Goal: Task Accomplishment & Management: Manage account settings

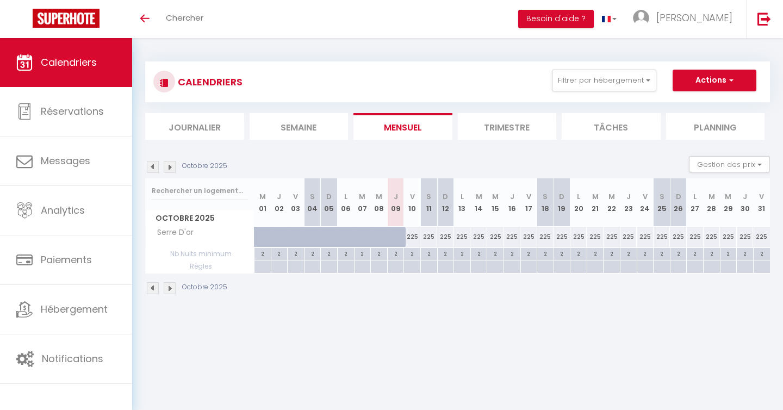
click at [170, 167] on img at bounding box center [170, 167] width 12 height 12
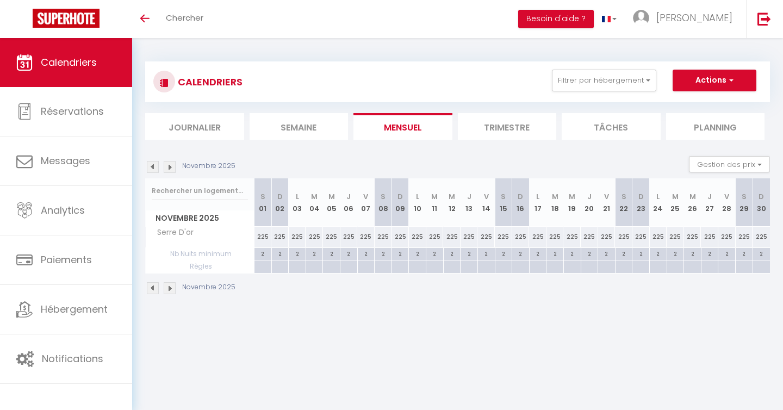
click at [171, 170] on img at bounding box center [170, 167] width 12 height 12
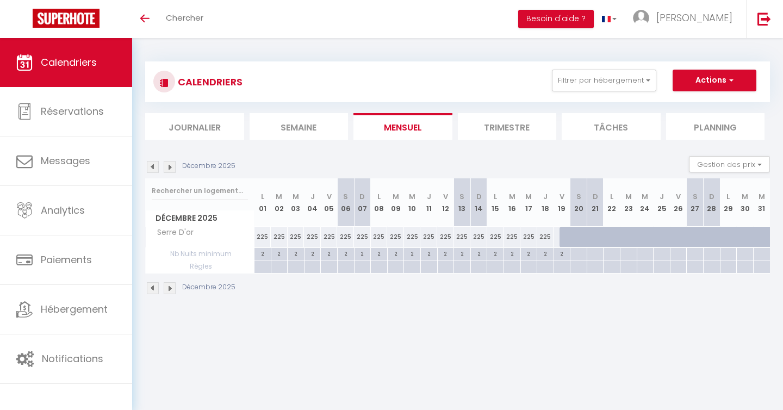
click at [170, 170] on img at bounding box center [170, 167] width 12 height 12
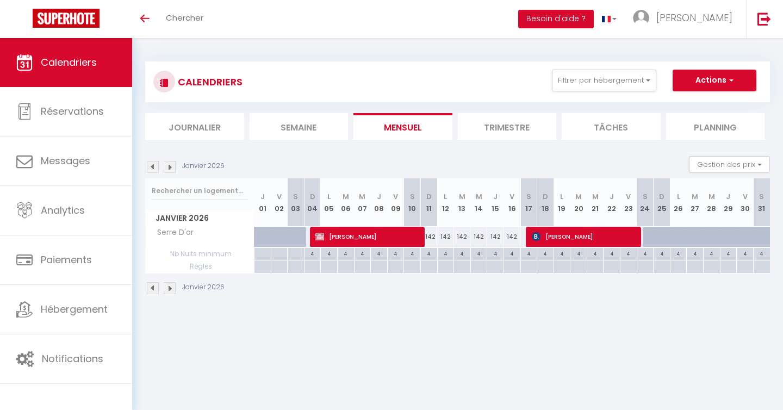
click at [170, 169] on img at bounding box center [170, 167] width 12 height 12
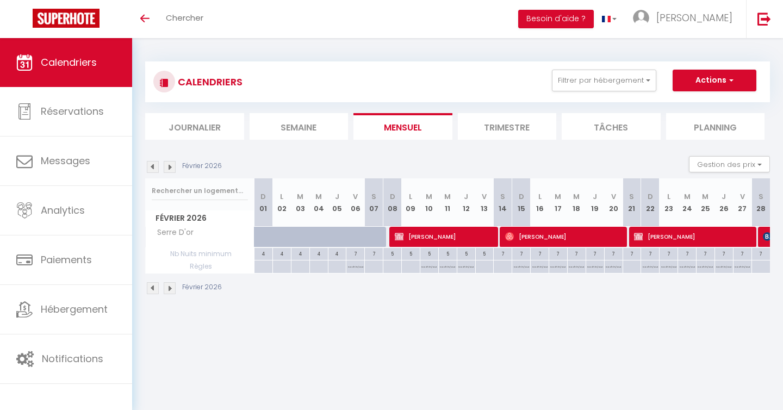
click at [170, 169] on img at bounding box center [170, 167] width 12 height 12
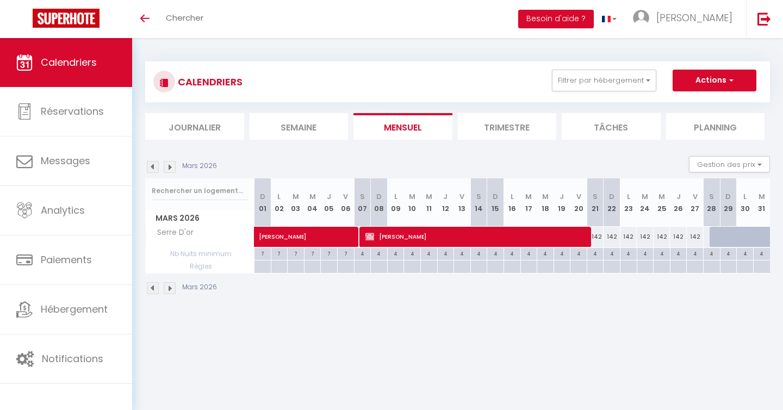
click at [170, 169] on img at bounding box center [170, 167] width 12 height 12
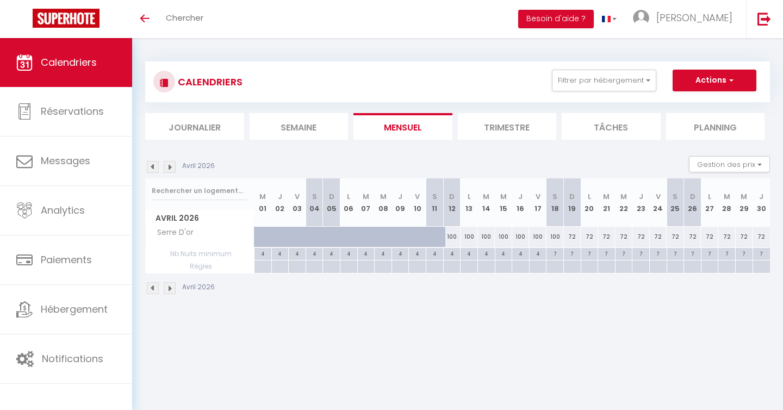
click at [152, 171] on img at bounding box center [153, 167] width 12 height 12
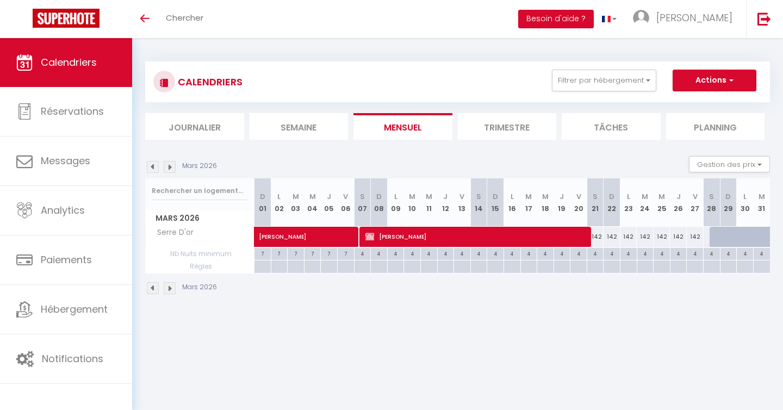
click at [153, 169] on img at bounding box center [153, 167] width 12 height 12
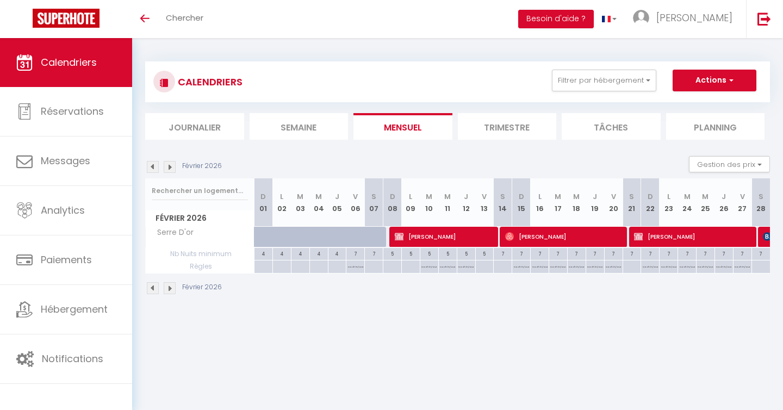
click at [152, 171] on img at bounding box center [153, 167] width 12 height 12
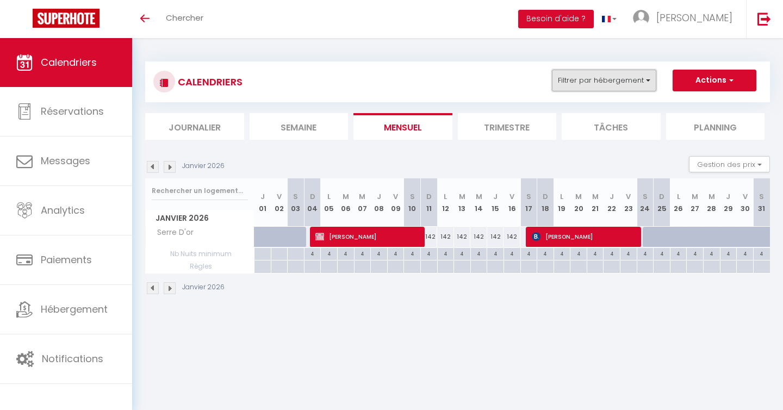
click at [647, 83] on button "Filtrer par hébergement" at bounding box center [604, 81] width 104 height 22
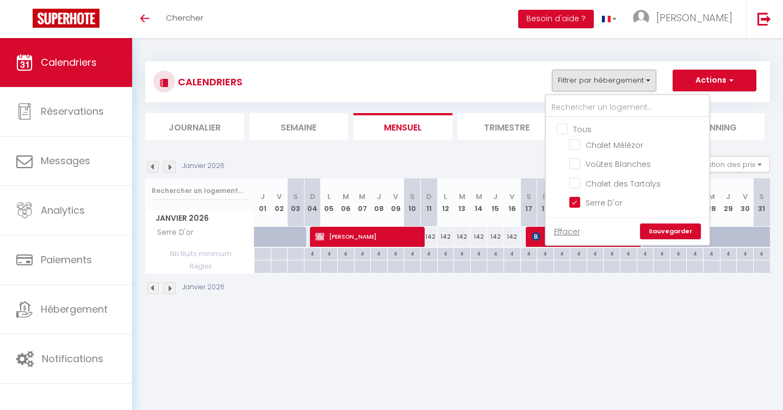
click at [514, 80] on div "CALENDRIERS Filtrer par hébergement Tous Chalet Mélèzor Voûtes Blanches Chalet …" at bounding box center [457, 82] width 608 height 24
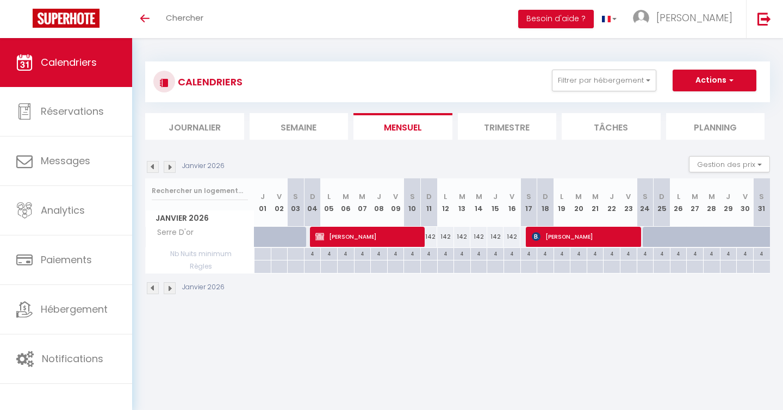
click at [171, 169] on img at bounding box center [170, 167] width 12 height 12
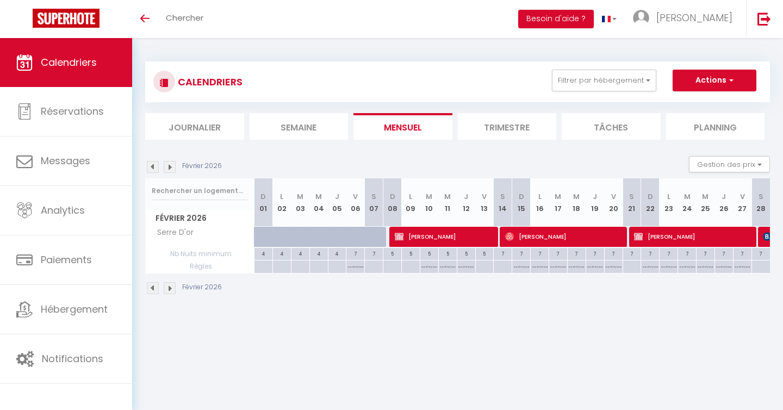
click at [152, 169] on img at bounding box center [153, 167] width 12 height 12
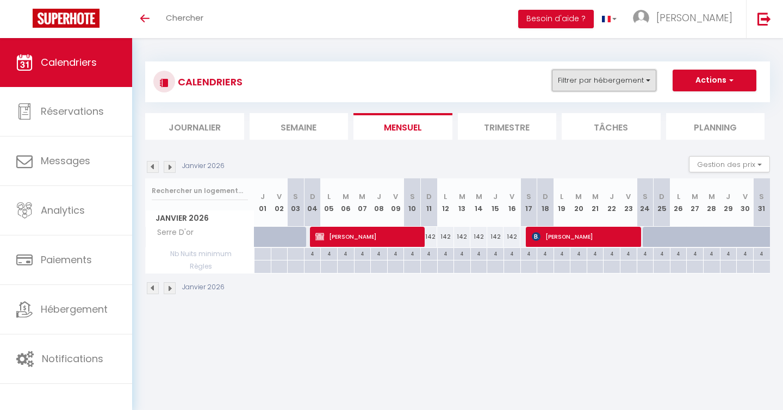
click at [646, 83] on button "Filtrer par hébergement" at bounding box center [604, 81] width 104 height 22
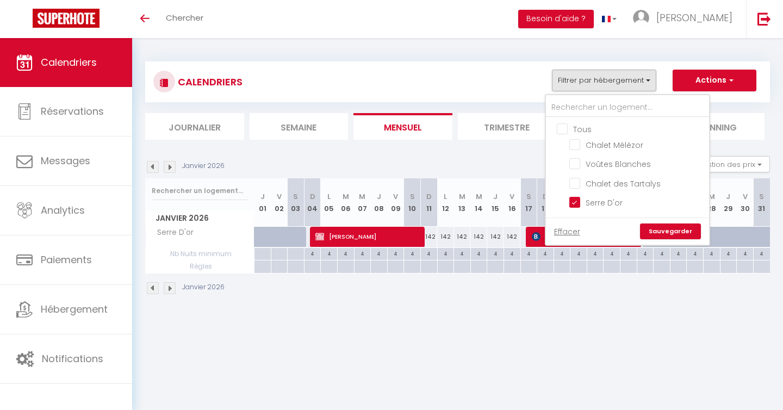
click at [505, 87] on div "CALENDRIERS Filtrer par hébergement Tous Chalet Mélèzor Voûtes Blanches Chalet …" at bounding box center [457, 82] width 608 height 24
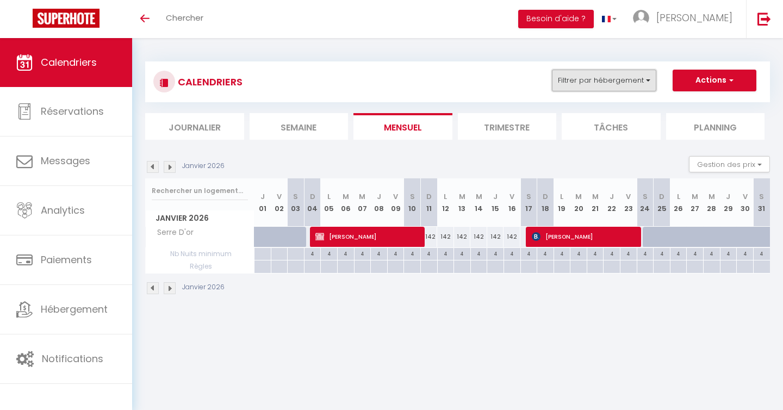
click at [648, 81] on button "Filtrer par hébergement" at bounding box center [604, 81] width 104 height 22
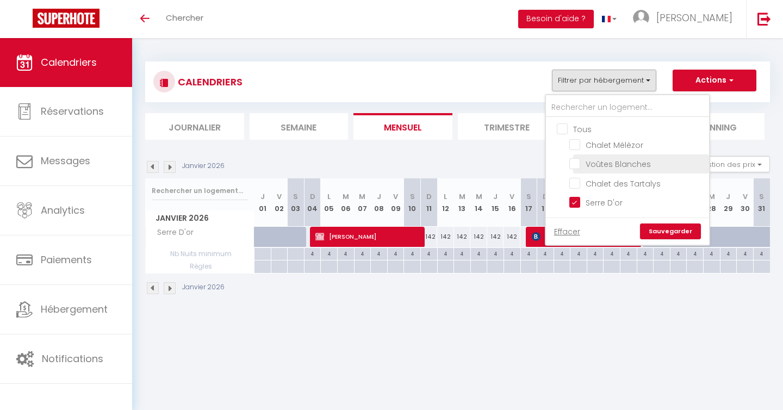
click at [587, 167] on input "Voûtes Blanches" at bounding box center [637, 163] width 136 height 11
checkbox input "true"
checkbox input "false"
click at [575, 207] on li "Serre D'or" at bounding box center [641, 202] width 136 height 19
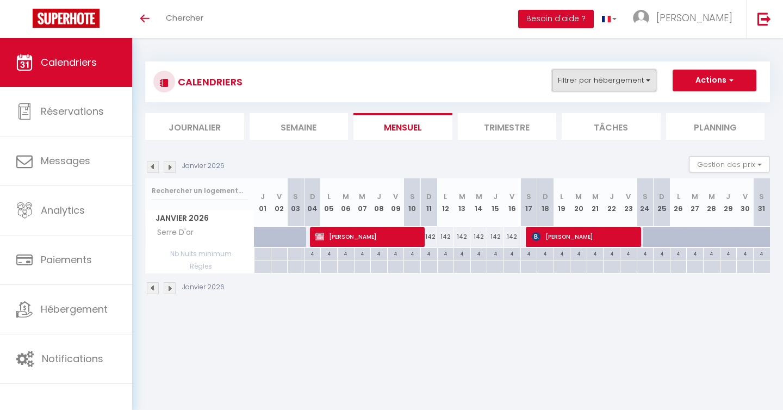
click at [638, 81] on button "Filtrer par hébergement" at bounding box center [604, 81] width 104 height 22
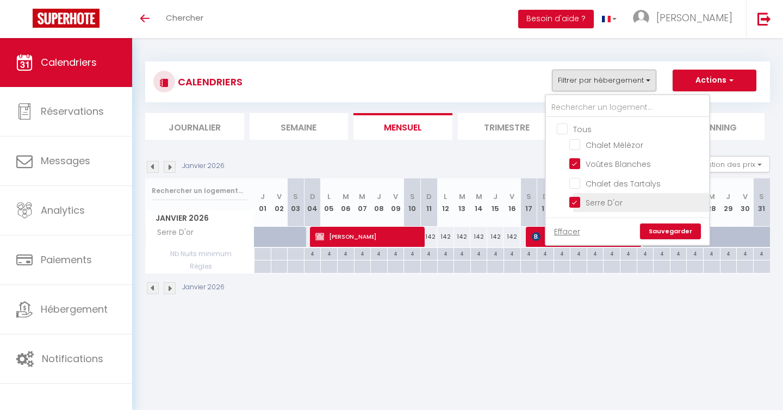
click at [577, 203] on input "Serre D'or" at bounding box center [637, 201] width 136 height 11
checkbox input "false"
click at [676, 233] on link "Sauvegarder" at bounding box center [670, 231] width 61 height 16
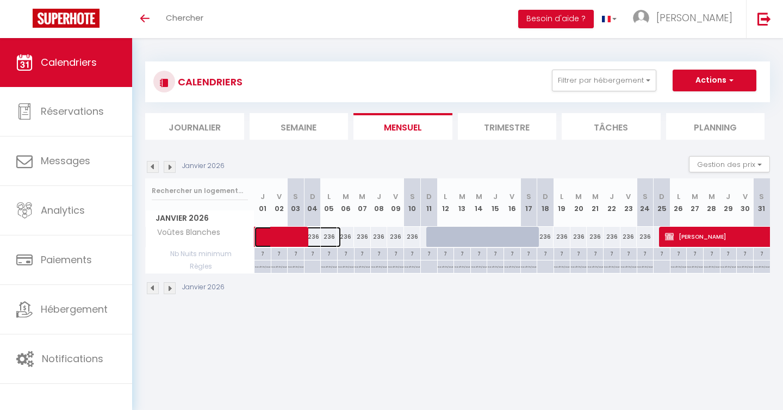
click at [318, 241] on span at bounding box center [303, 237] width 75 height 21
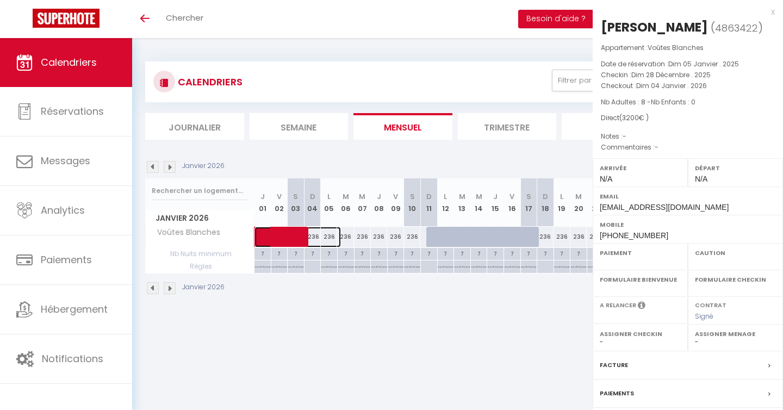
select select "OK"
select select "KO"
select select "0"
select select "1"
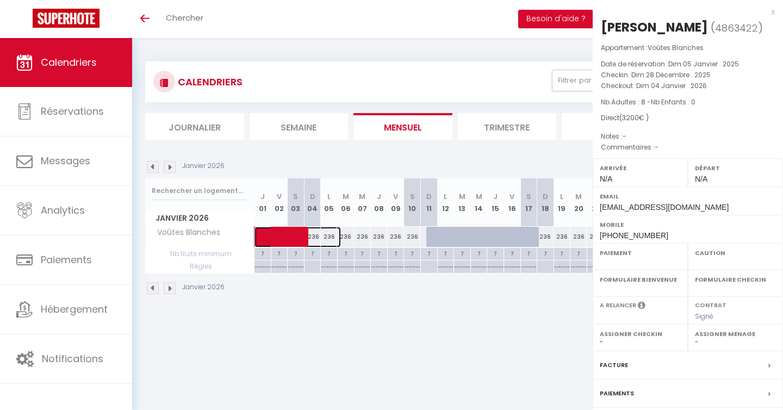
select select
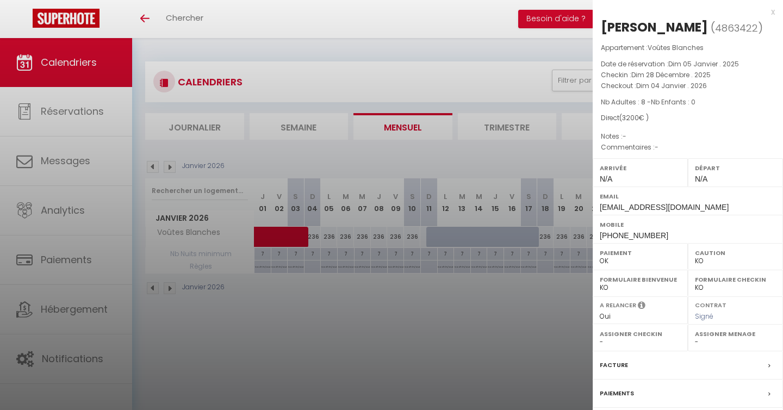
click at [773, 13] on div "x" at bounding box center [684, 11] width 182 height 13
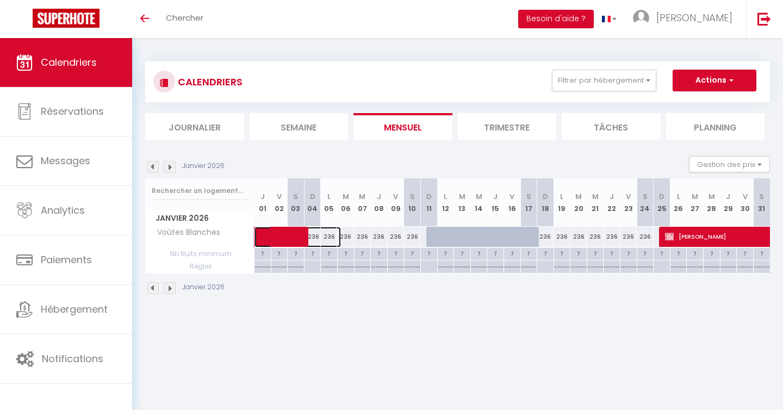
click at [330, 237] on span at bounding box center [303, 237] width 75 height 21
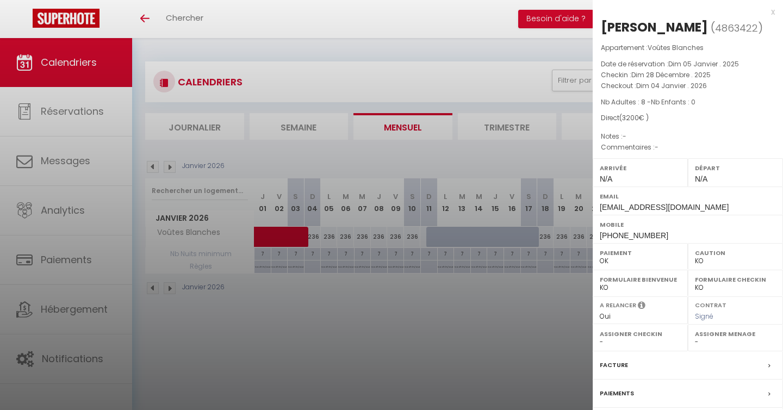
click at [774, 12] on div "x" at bounding box center [684, 11] width 182 height 13
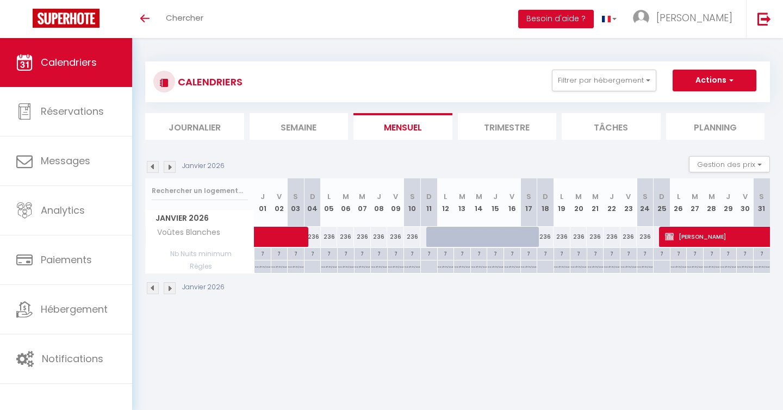
click at [358, 239] on div "236" at bounding box center [362, 237] width 17 height 20
type input "236"
select select "1"
type input "Mer 07 Janvier 2026"
type input "[DATE]"
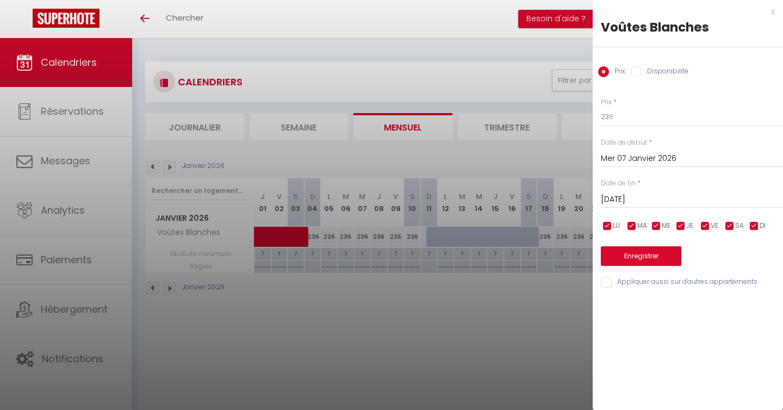
click at [636, 72] on input "Disponibilité" at bounding box center [636, 71] width 11 height 11
radio input "true"
radio input "false"
click at [625, 154] on input "Mer 07 Janvier 2026" at bounding box center [692, 160] width 182 height 14
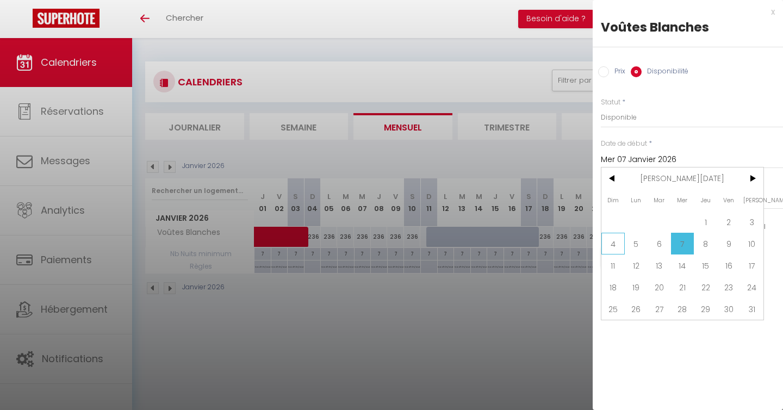
click at [614, 246] on span "4" at bounding box center [612, 244] width 23 height 22
type input "Dim 04 Janvier 2026"
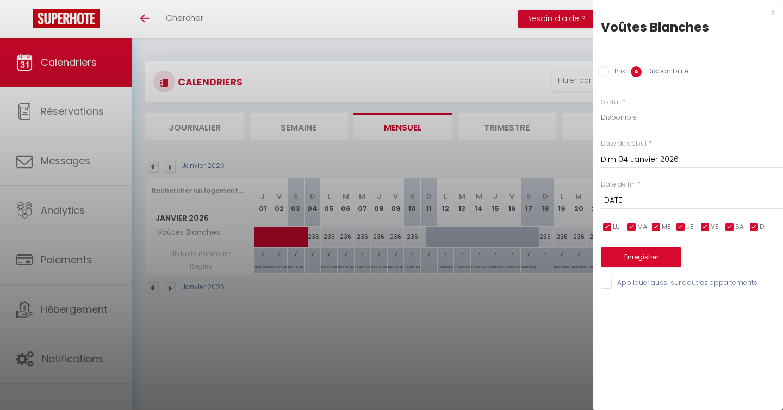
click at [636, 205] on input "[DATE]" at bounding box center [692, 201] width 182 height 14
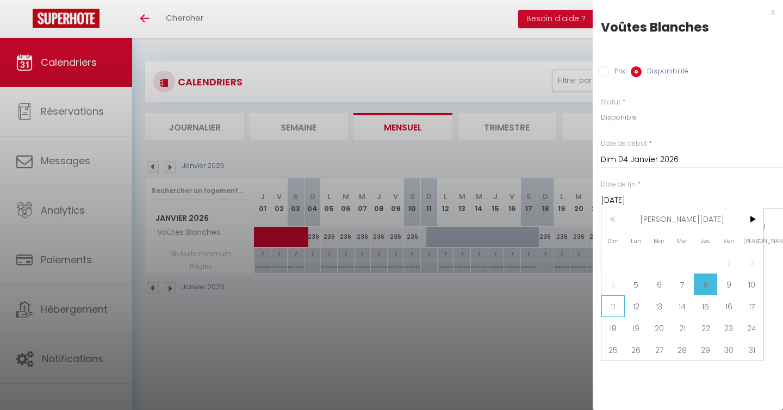
click at [609, 308] on span "11" at bounding box center [612, 306] width 23 height 22
type input "Dim 11 Janvier 2026"
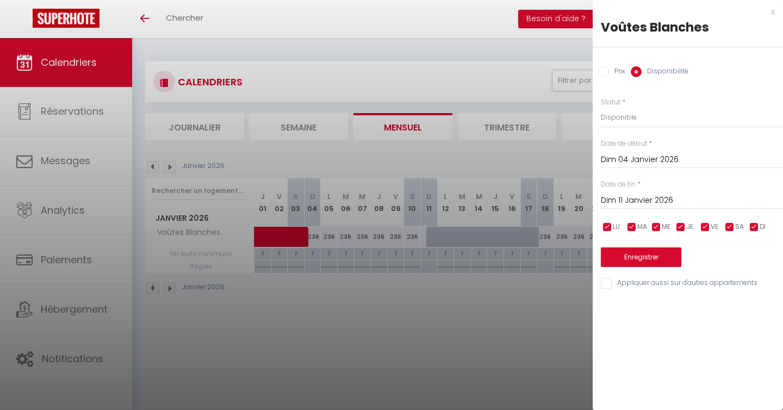
click at [770, 13] on div "x" at bounding box center [684, 11] width 182 height 13
checkbox input "false"
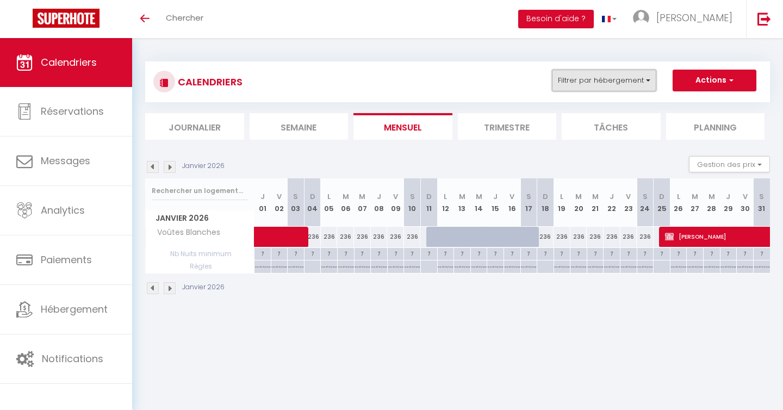
click at [636, 83] on button "Filtrer par hébergement" at bounding box center [604, 81] width 104 height 22
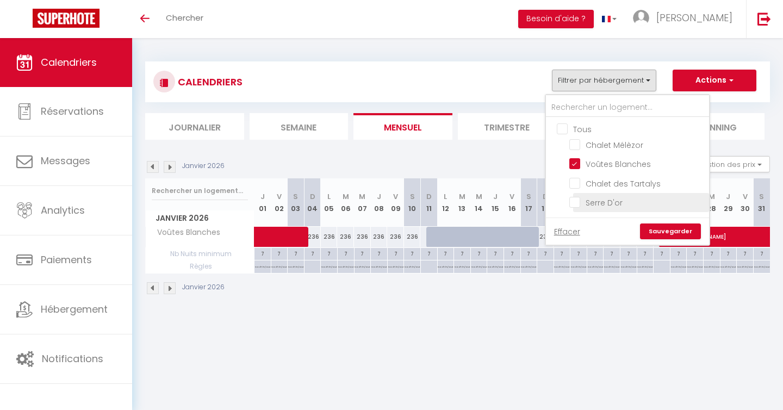
click at [592, 203] on input "Serre D'or" at bounding box center [637, 201] width 136 height 11
checkbox input "true"
click at [574, 165] on input "Voûtes Blanches" at bounding box center [637, 163] width 136 height 11
checkbox input "false"
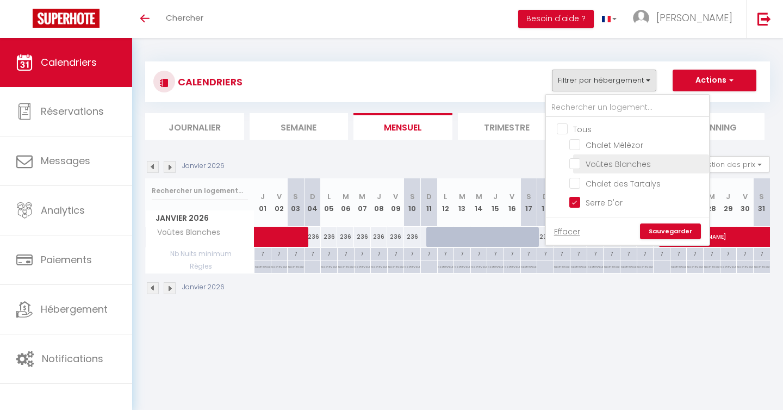
checkbox input "false"
click at [670, 231] on link "Sauvegarder" at bounding box center [670, 231] width 61 height 16
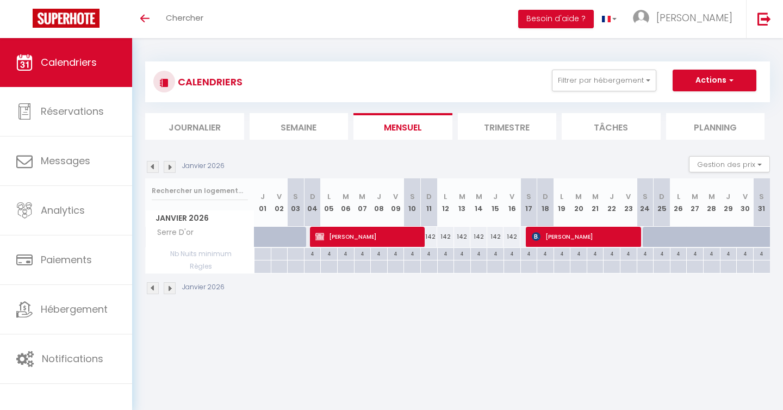
click at [431, 241] on div "142" at bounding box center [428, 237] width 17 height 20
select select "1"
type input "Dim 11 Janvier 2026"
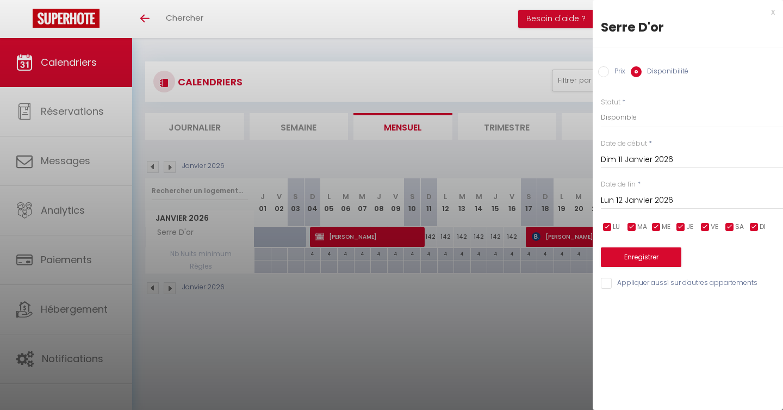
click at [624, 198] on input "Lun 12 Janvier 2026" at bounding box center [692, 201] width 182 height 14
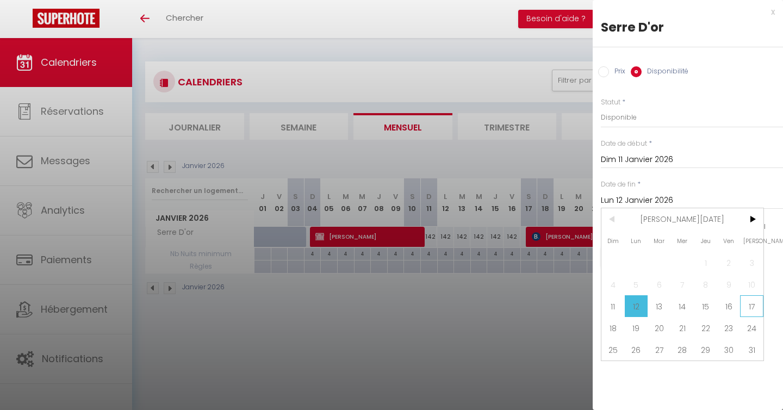
click at [749, 306] on span "17" at bounding box center [751, 306] width 23 height 22
type input "[DATE]"
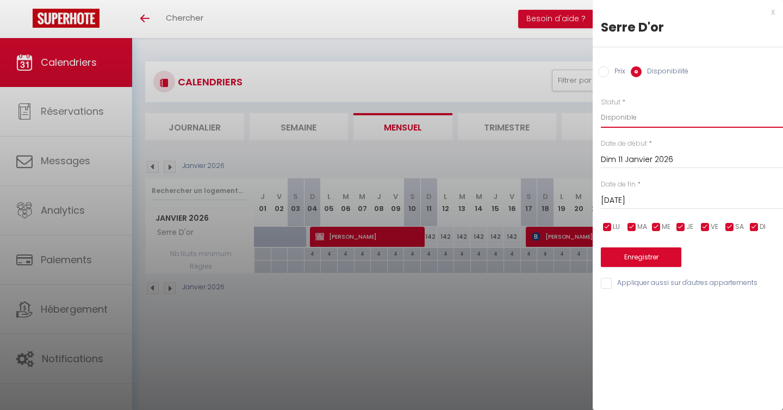
click at [628, 120] on select "Disponible Indisponible" at bounding box center [692, 117] width 182 height 21
select select "0"
click at [637, 259] on button "Enregistrer" at bounding box center [641, 257] width 80 height 20
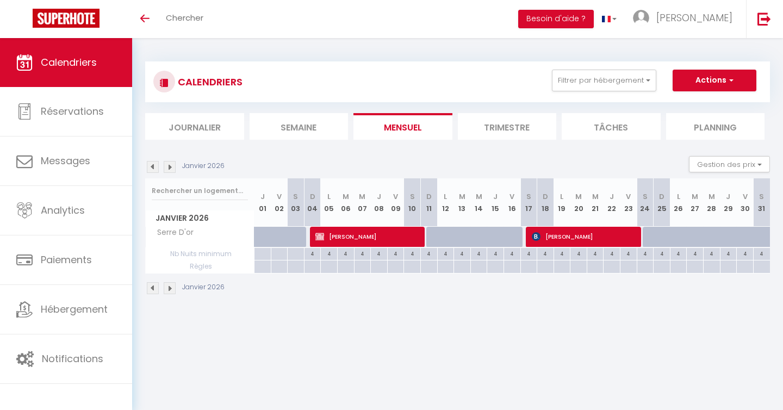
click at [171, 168] on img at bounding box center [170, 167] width 12 height 12
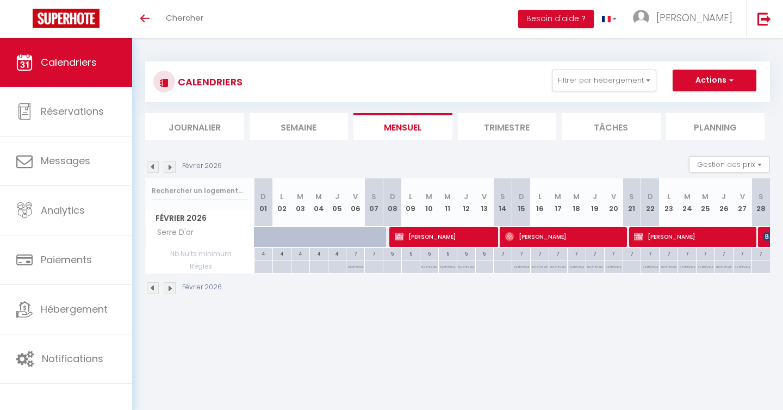
click at [171, 168] on img at bounding box center [170, 167] width 12 height 12
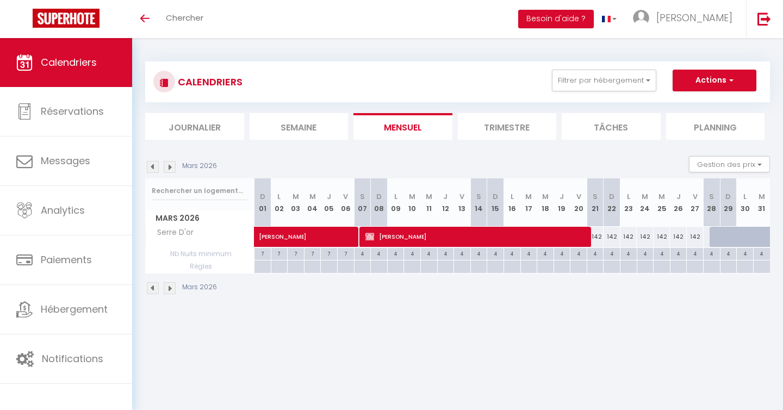
click at [171, 168] on img at bounding box center [170, 167] width 12 height 12
